Goal: Task Accomplishment & Management: Use online tool/utility

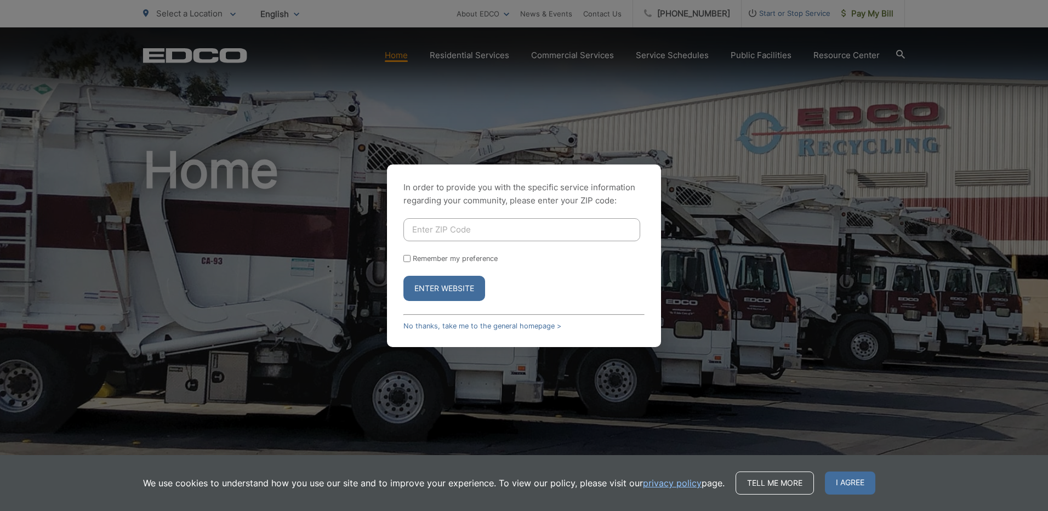
click at [486, 232] on input "Enter ZIP Code" at bounding box center [521, 229] width 237 height 23
type input "92021"
click at [403, 276] on button "Enter Website" at bounding box center [444, 288] width 82 height 25
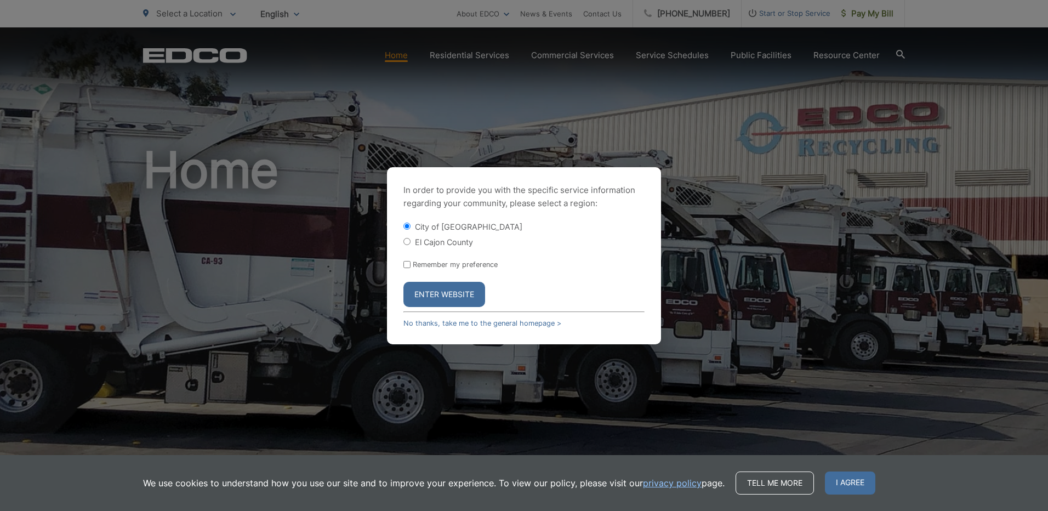
click at [442, 294] on button "Enter Website" at bounding box center [444, 294] width 82 height 25
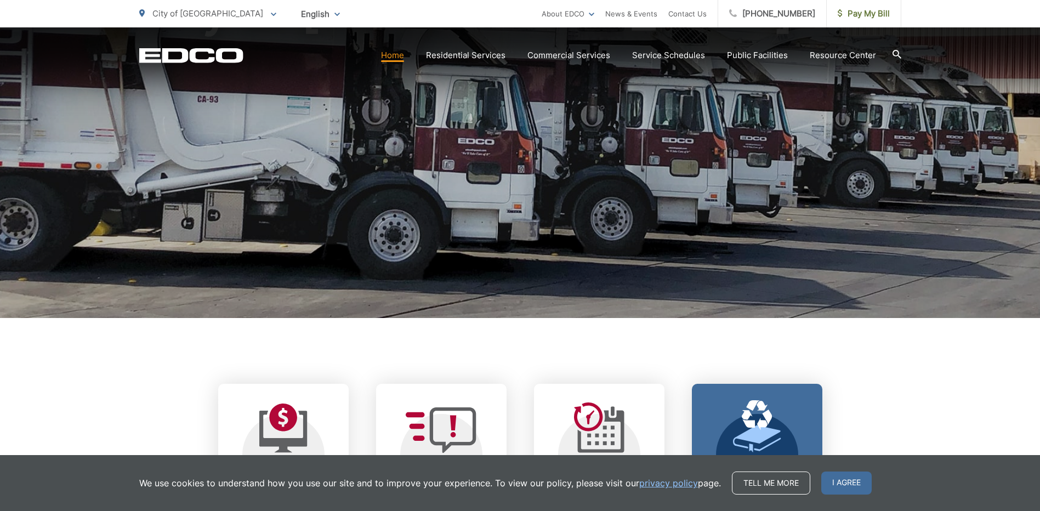
scroll to position [164, 0]
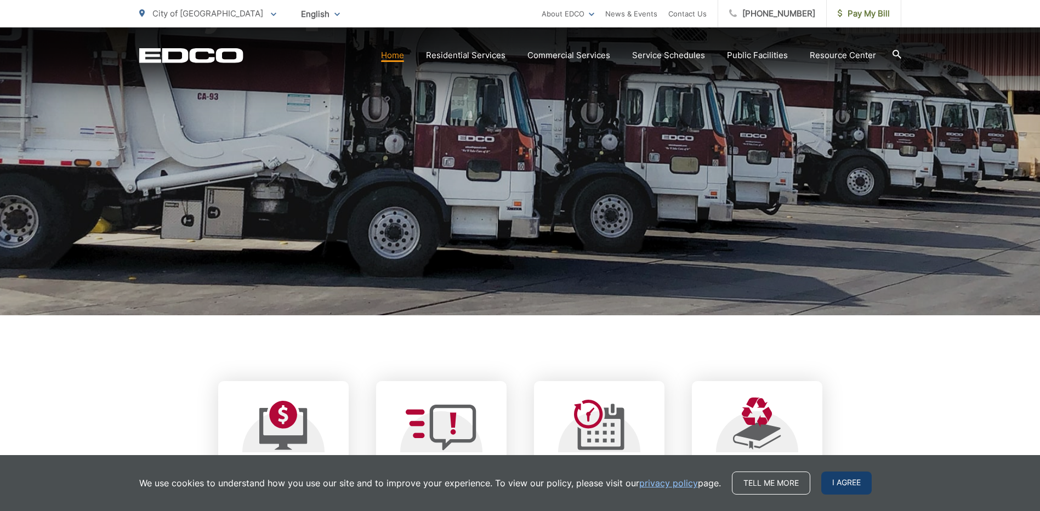
click at [827, 479] on span "I agree" at bounding box center [846, 482] width 50 height 23
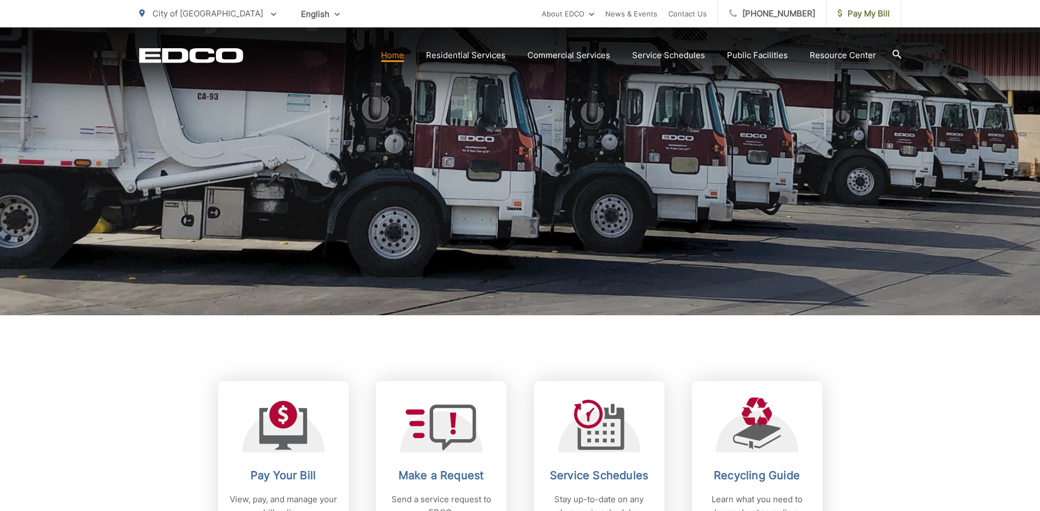
scroll to position [329, 0]
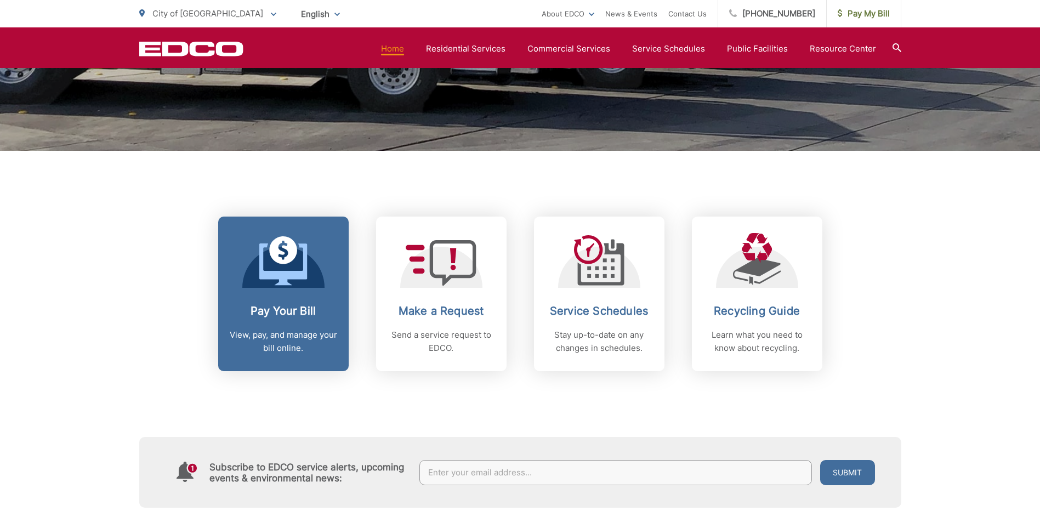
click at [256, 310] on h2 "Pay Your Bill" at bounding box center [283, 310] width 109 height 13
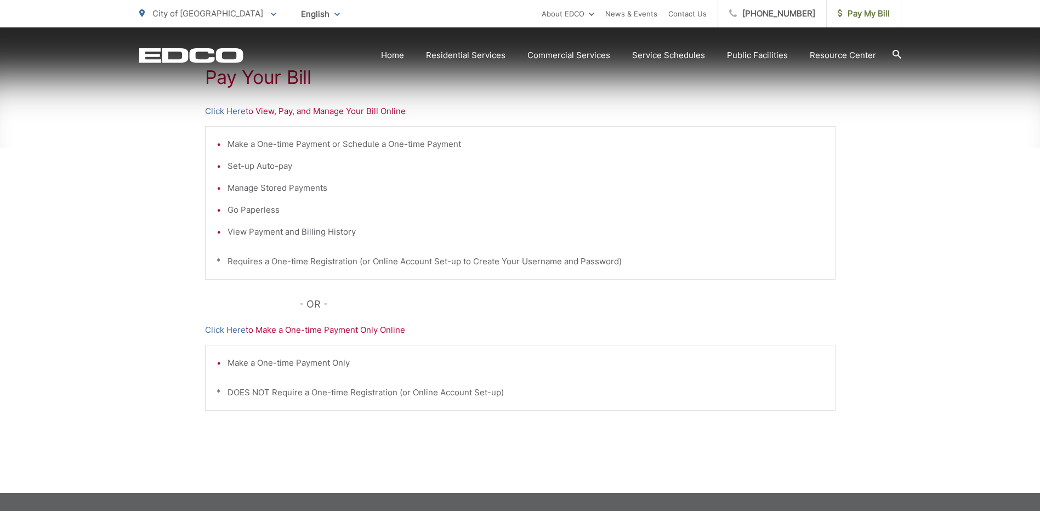
scroll to position [219, 0]
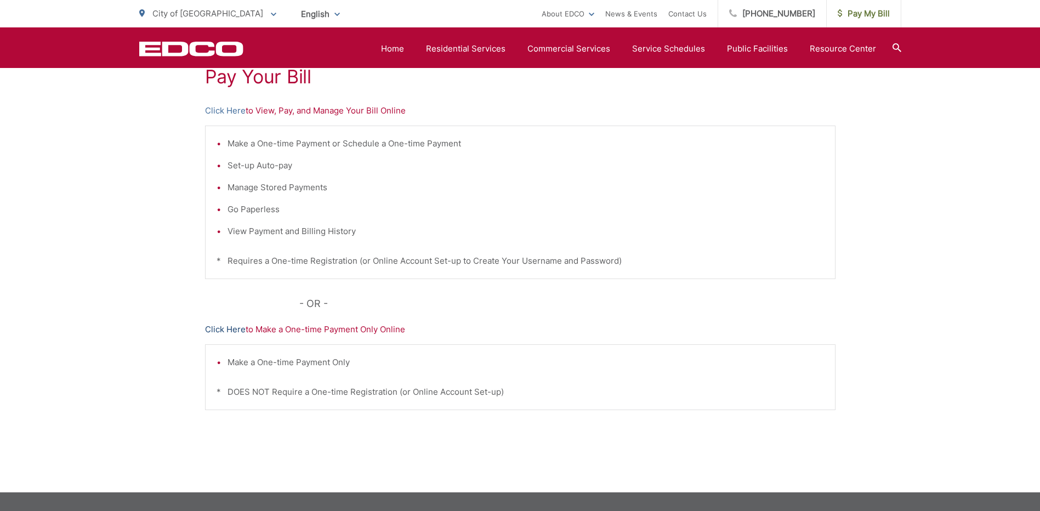
click at [218, 327] on link "Click Here" at bounding box center [225, 329] width 41 height 13
